Goal: Task Accomplishment & Management: Manage account settings

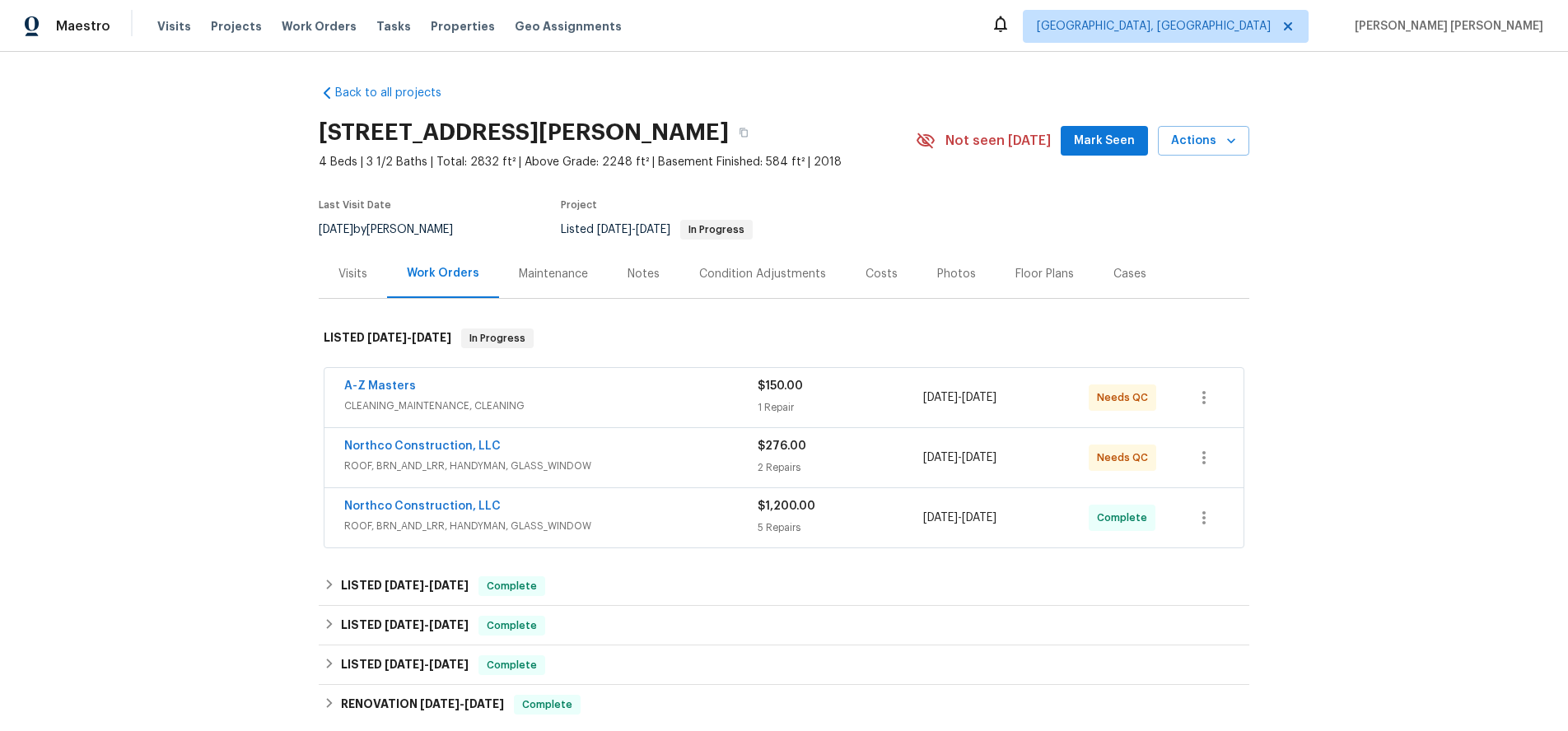
click at [640, 403] on span "CLEANING_MAINTENANCE, CLEANING" at bounding box center [551, 406] width 413 height 16
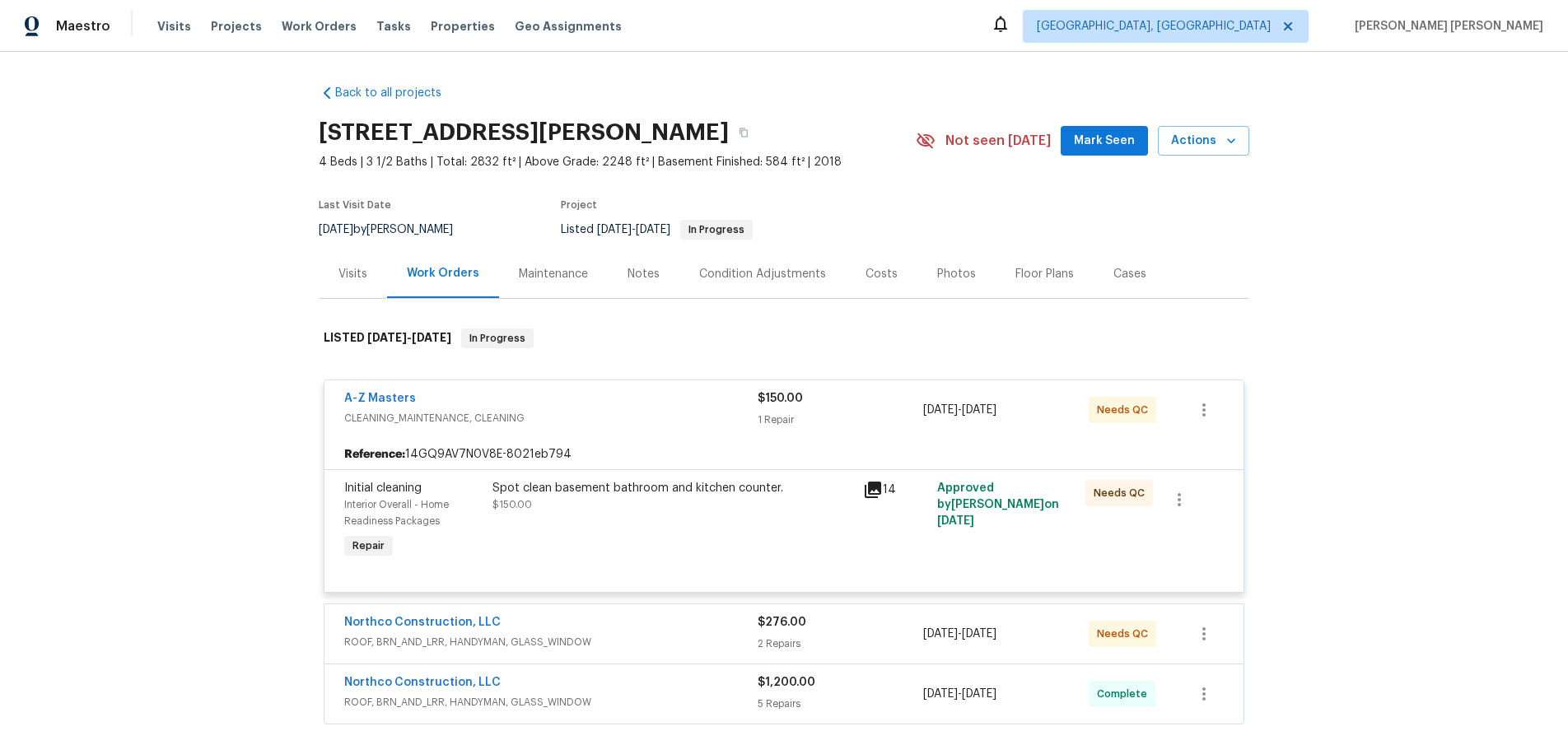
click at [875, 491] on icon at bounding box center [874, 490] width 20 height 20
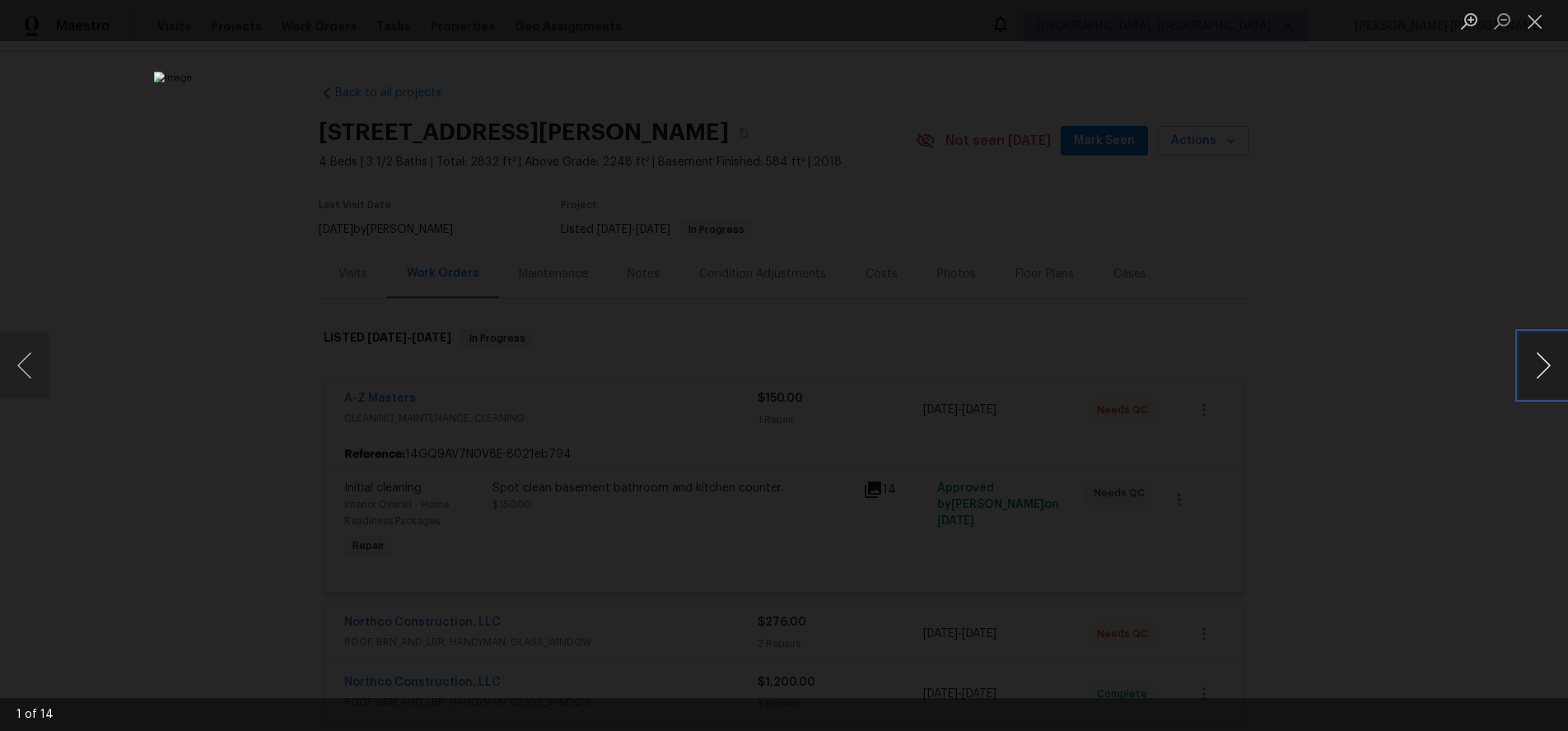
click at [1540, 370] on button "Next image" at bounding box center [1543, 366] width 49 height 66
click at [1539, 371] on button "Next image" at bounding box center [1543, 366] width 49 height 66
click at [1502, 410] on div "Lightbox" at bounding box center [784, 366] width 1568 height 731
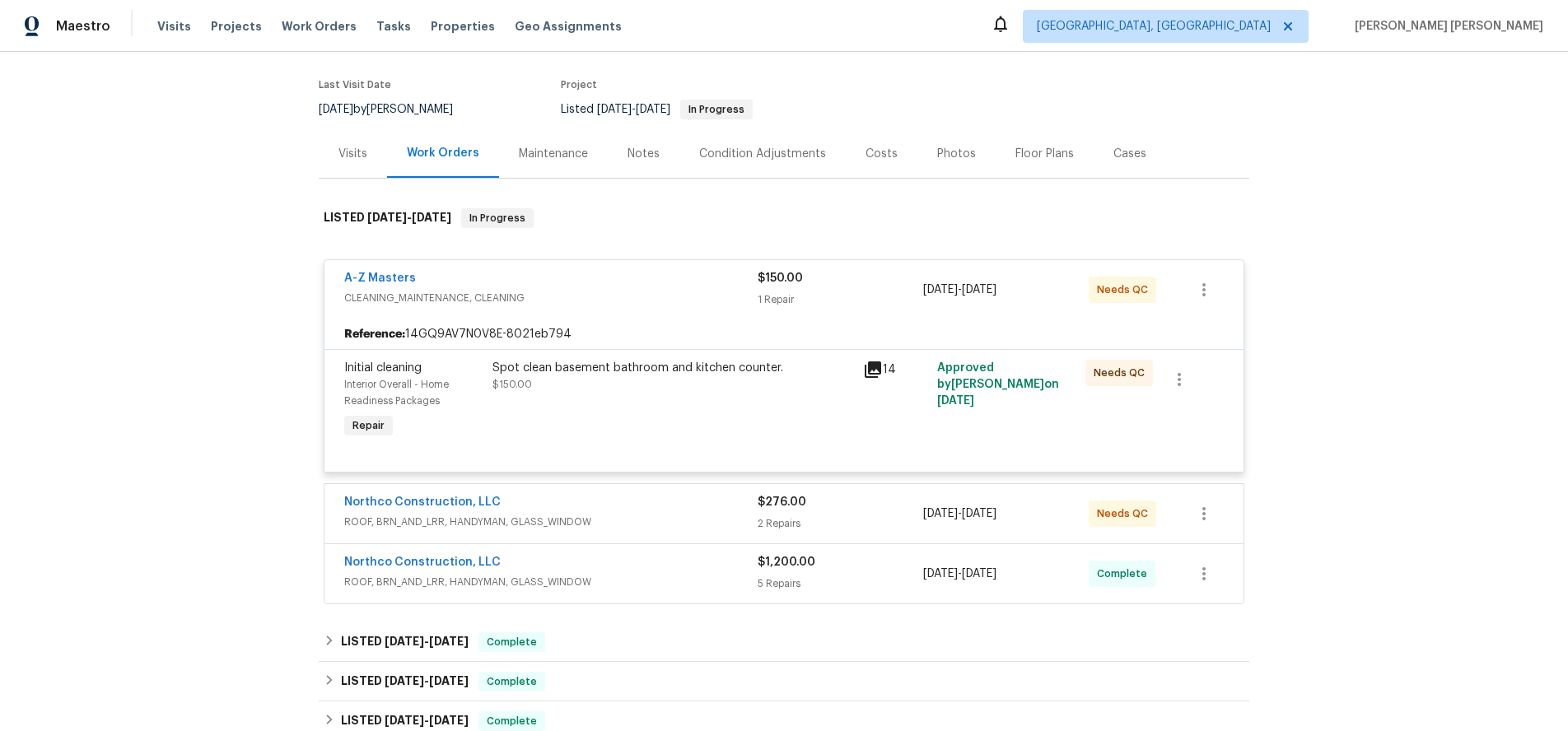
scroll to position [133, 0]
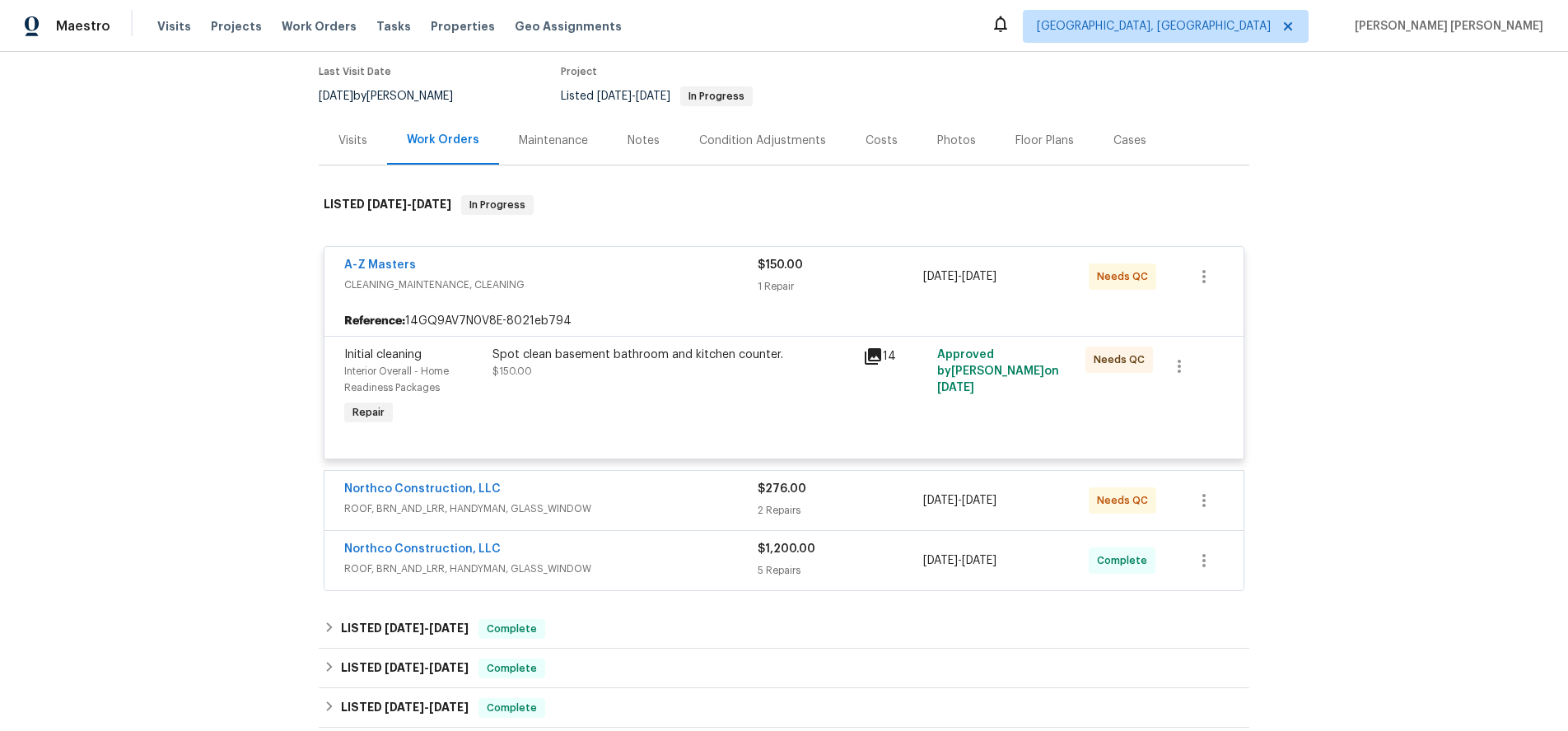
click at [891, 505] on div "2 Repairs" at bounding box center [840, 511] width 165 height 16
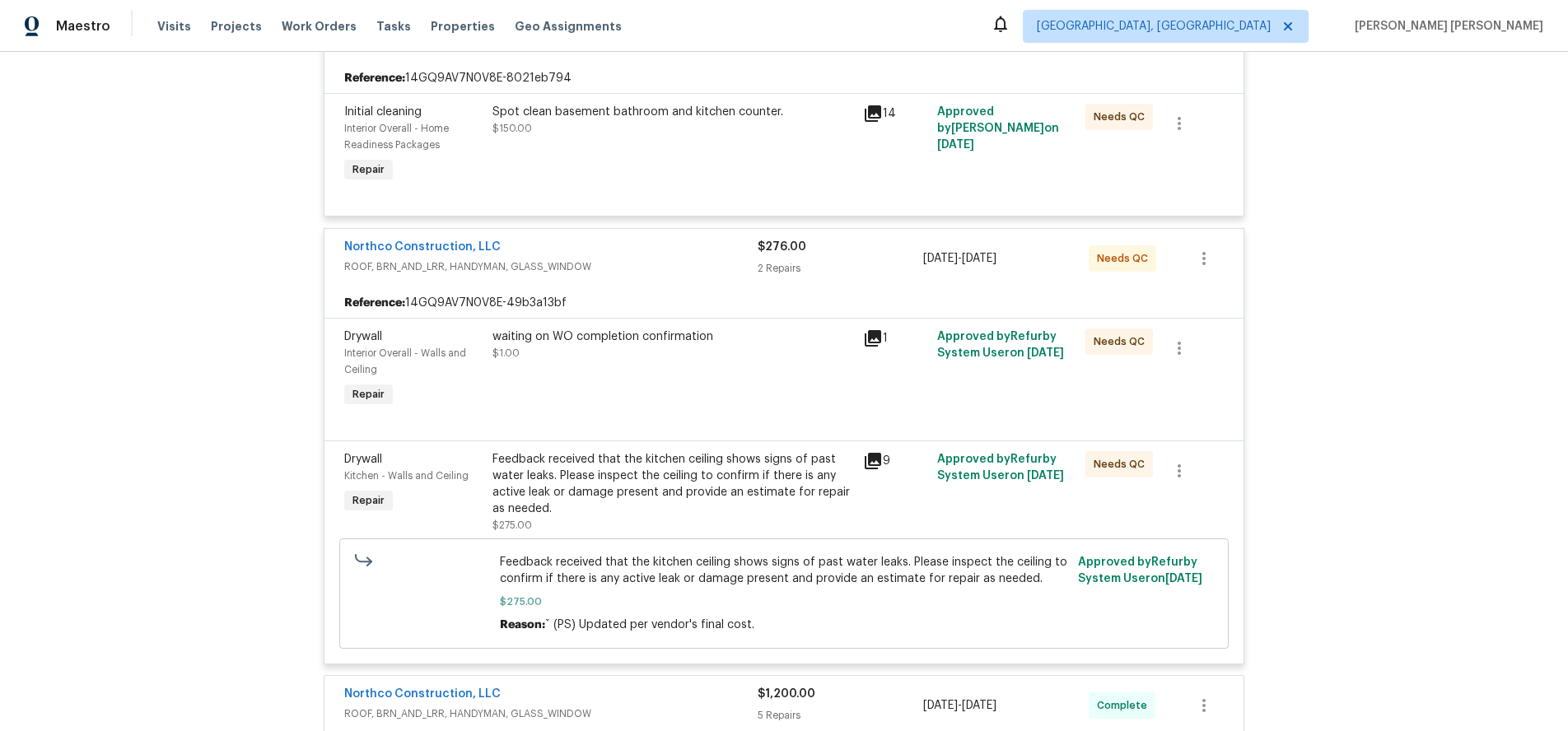
scroll to position [381, 0]
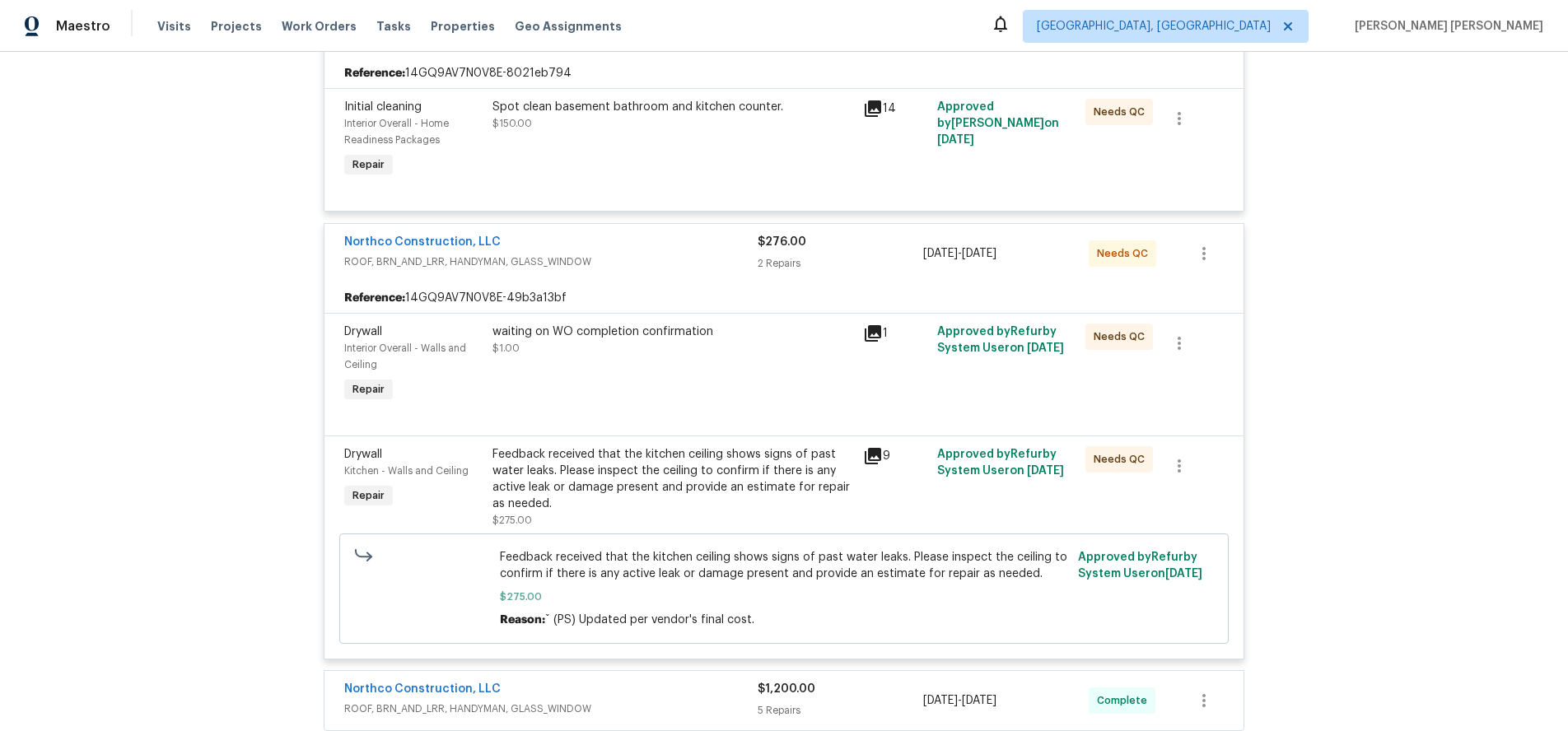
click at [872, 456] on icon at bounding box center [873, 456] width 16 height 16
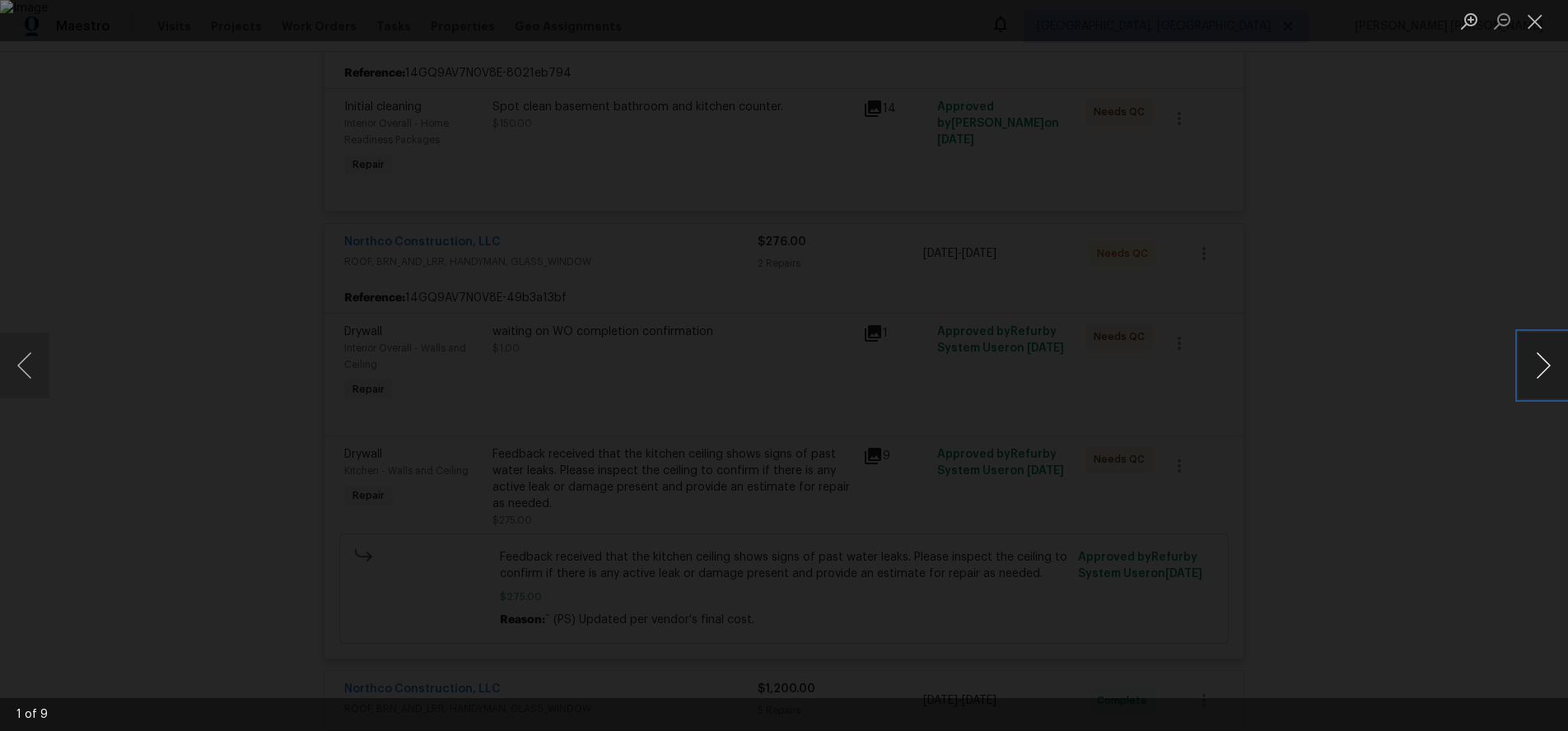
click at [1531, 380] on button "Next image" at bounding box center [1543, 366] width 49 height 66
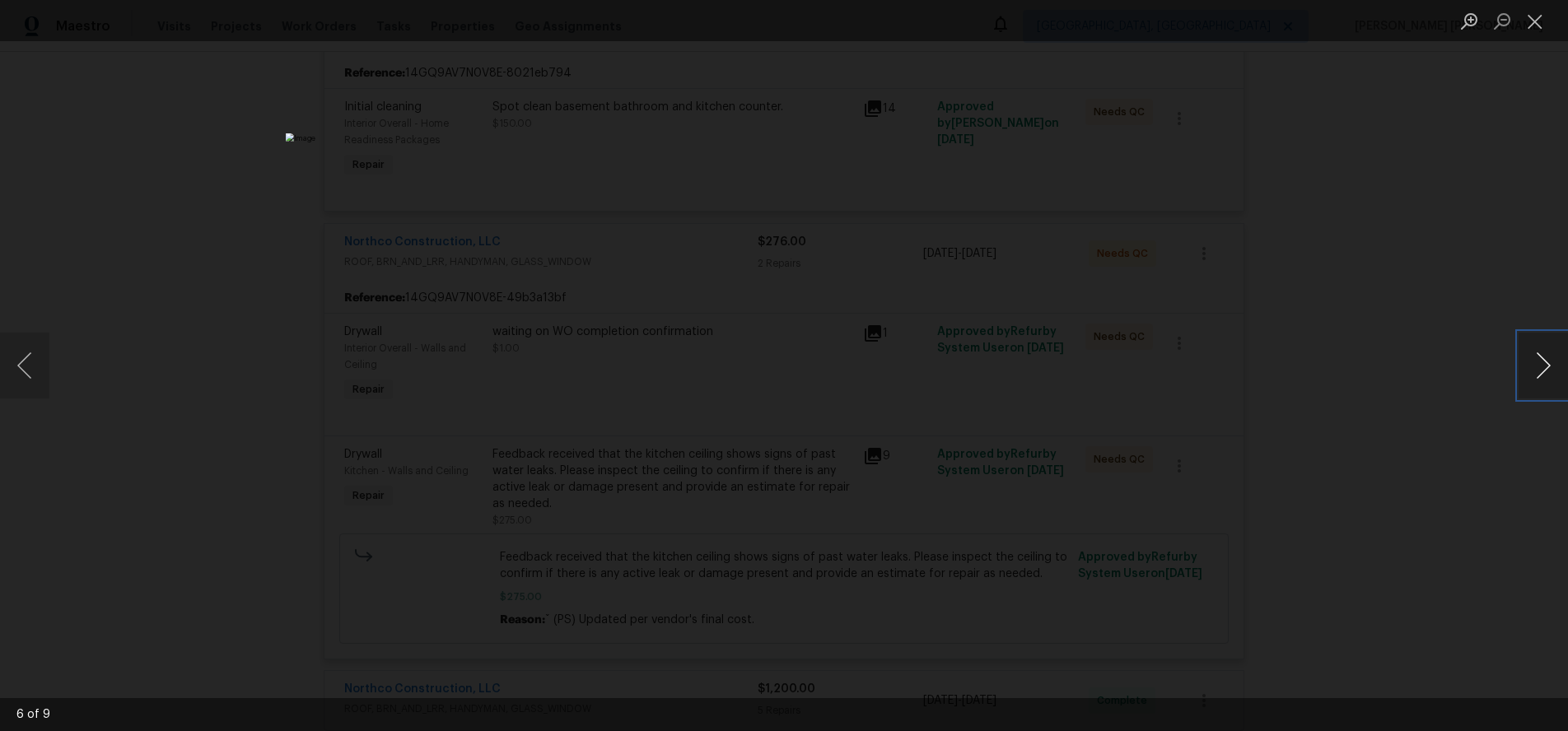
click at [1531, 380] on button "Next image" at bounding box center [1543, 366] width 49 height 66
